Goal: Information Seeking & Learning: Learn about a topic

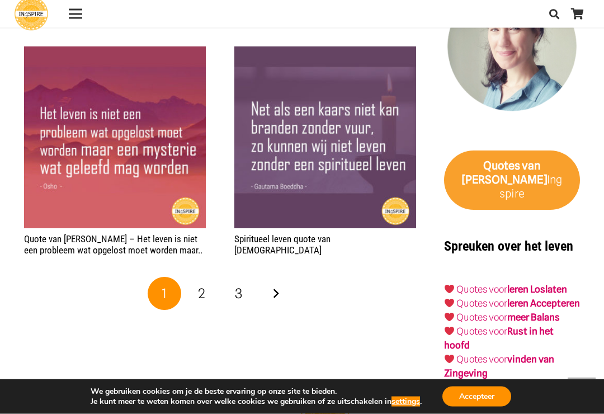
scroll to position [1830, 0]
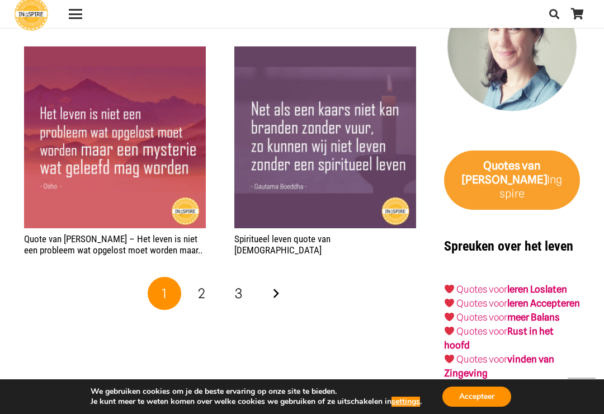
click at [468, 328] on link "Quotes voor Rust in het hoofd" at bounding box center [499, 337] width 110 height 25
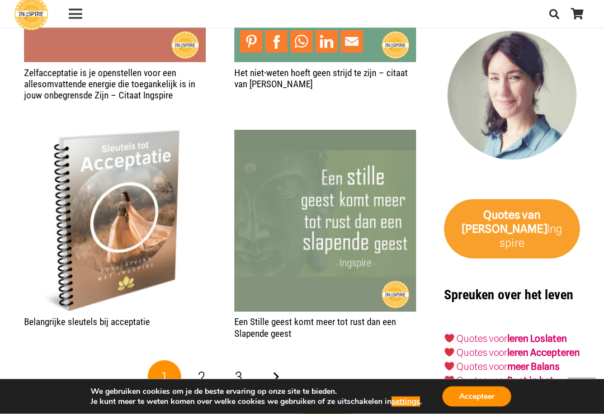
scroll to position [1664, 0]
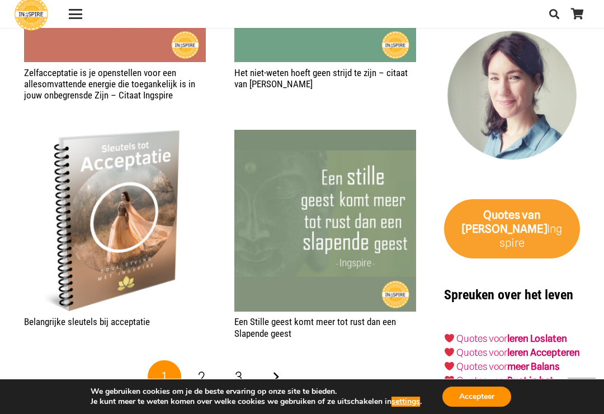
click at [279, 371] on link "Volgende" at bounding box center [276, 377] width 34 height 34
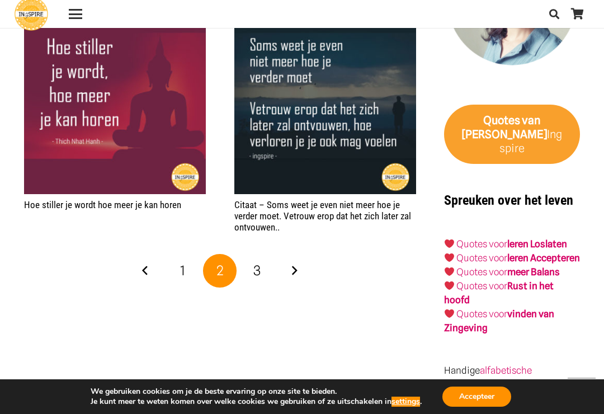
scroll to position [1733, 0]
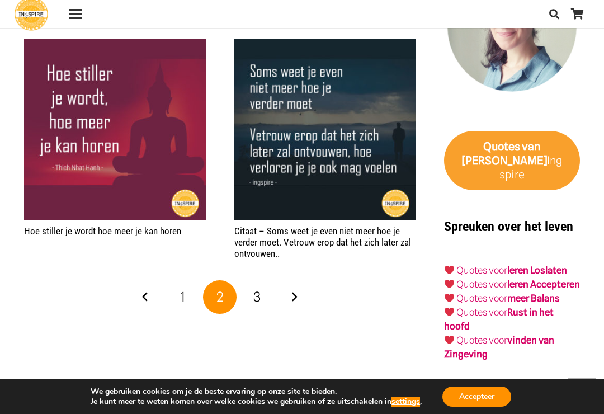
click at [293, 283] on link "Volgende" at bounding box center [294, 297] width 34 height 34
click at [297, 288] on link "Volgende" at bounding box center [294, 297] width 34 height 34
click at [297, 291] on link "Volgende" at bounding box center [294, 297] width 34 height 34
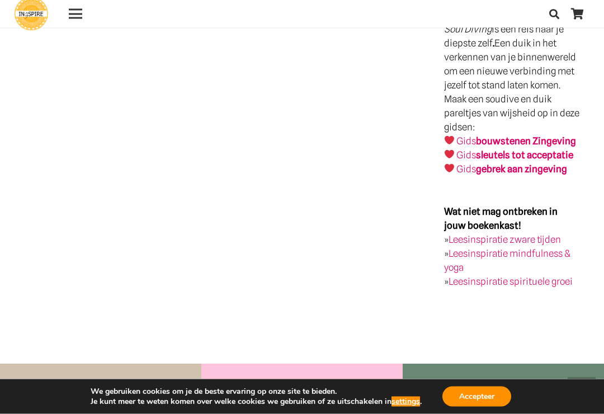
scroll to position [2370, 0]
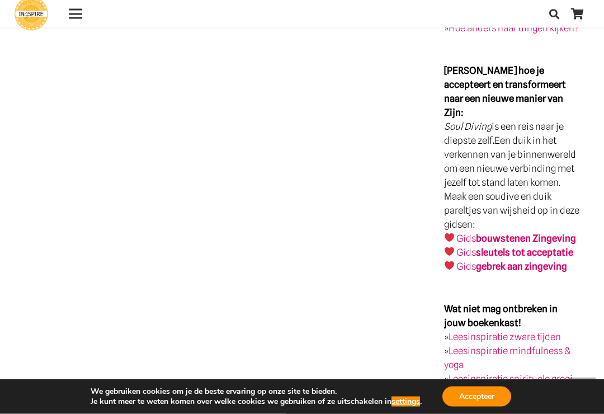
scroll to position [2272, 0]
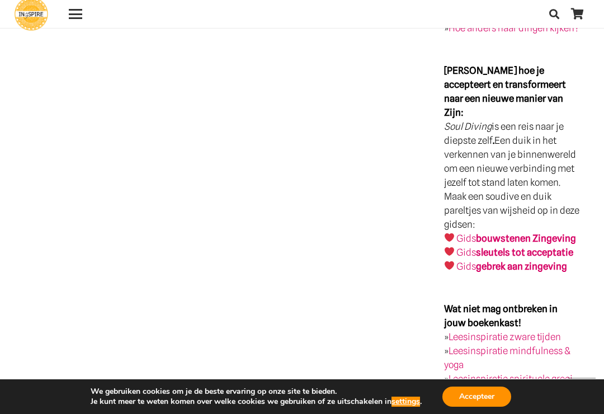
click at [520, 258] on strong "sleutels tot acceptatie" at bounding box center [524, 251] width 97 height 11
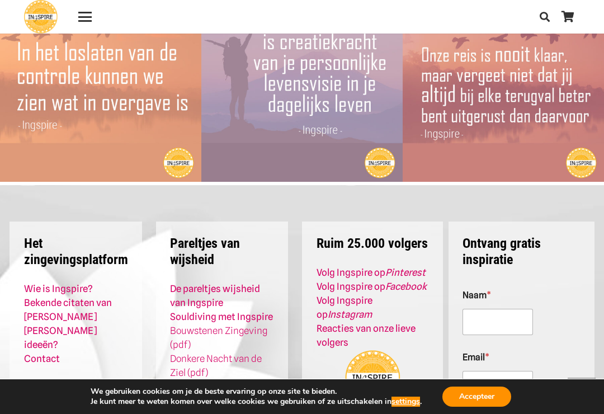
scroll to position [1669, 0]
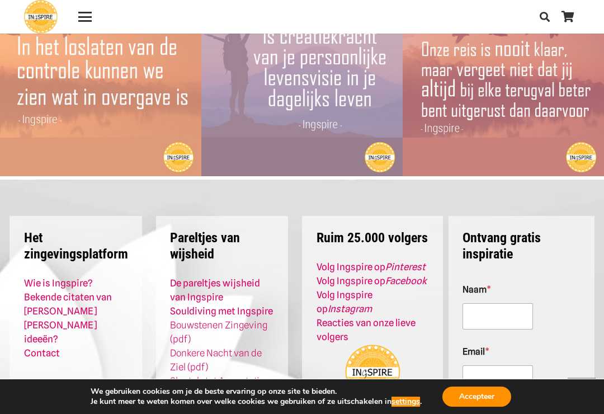
click at [95, 291] on link "Bekende citaten van [PERSON_NAME]" at bounding box center [68, 303] width 88 height 25
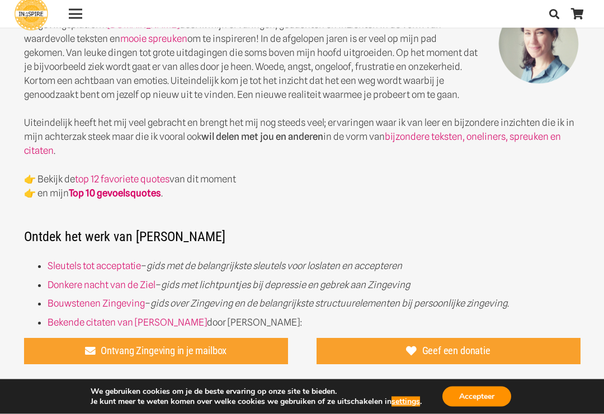
scroll to position [334, 0]
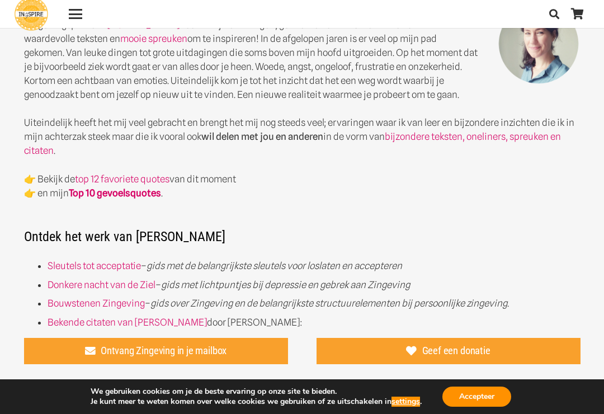
click at [143, 179] on link "top 12 favoriete quotes" at bounding box center [122, 178] width 94 height 11
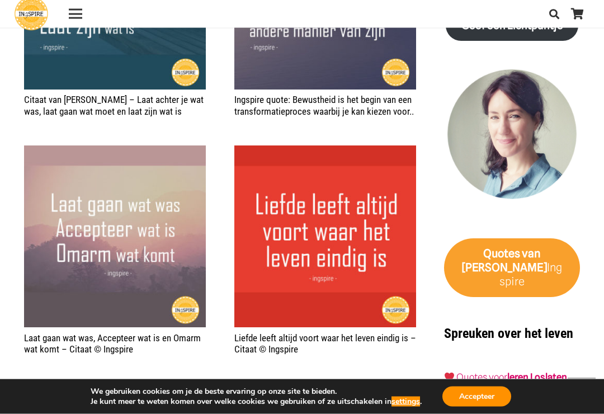
scroll to position [1654, 0]
